Goal: Transaction & Acquisition: Purchase product/service

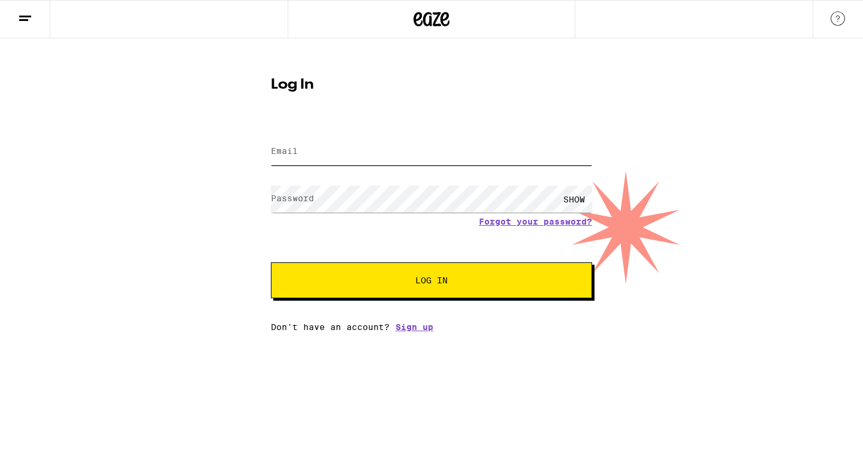
type input "[EMAIL_ADDRESS][DOMAIN_NAME]"
click at [415, 280] on span "Log In" at bounding box center [431, 280] width 32 height 8
